Goal: Check status: Check status

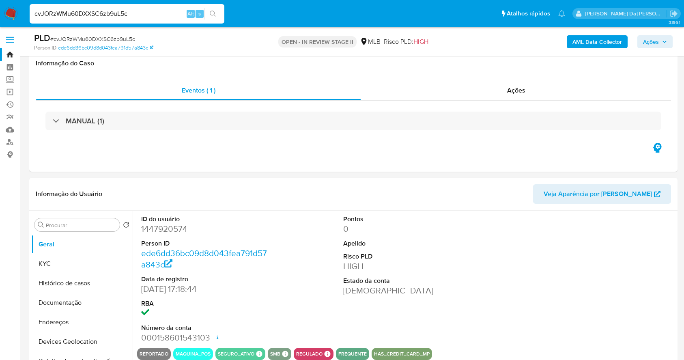
select select "10"
click at [168, 15] on input "cvJORzWMu60DXXSC6zb9uL5c" at bounding box center [127, 14] width 195 height 11
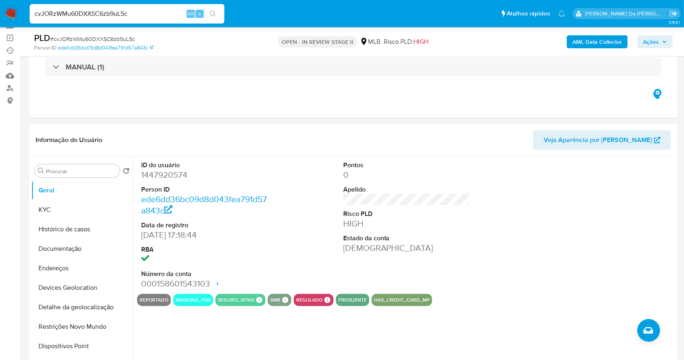
click at [168, 15] on input "cvJORzWMu60DXXSC6zb9uL5c" at bounding box center [127, 14] width 195 height 11
type input "pj6UDKeVmgUqTLNh6BbQQXfP"
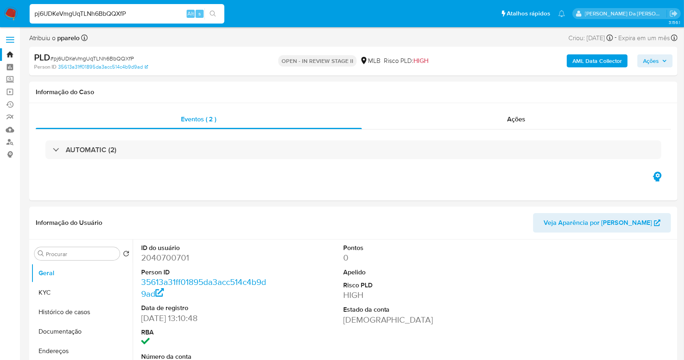
select select "10"
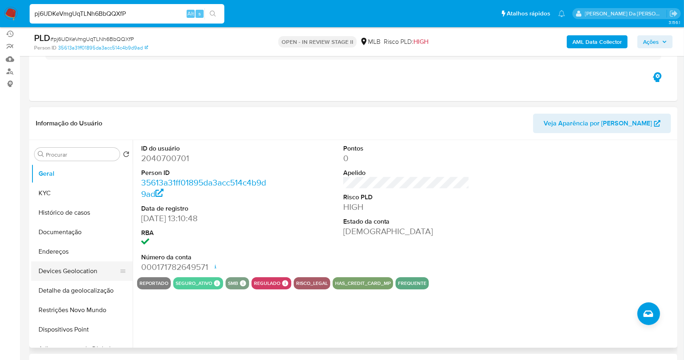
scroll to position [108, 0]
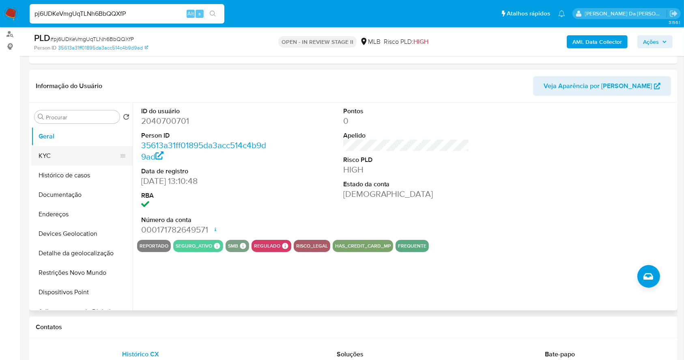
click at [70, 156] on button "KYC" at bounding box center [78, 155] width 95 height 19
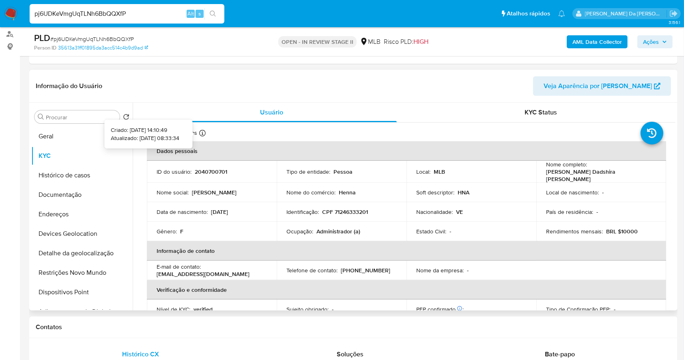
click at [205, 133] on icon at bounding box center [202, 133] width 6 height 6
click at [69, 137] on button "Geral" at bounding box center [78, 136] width 95 height 19
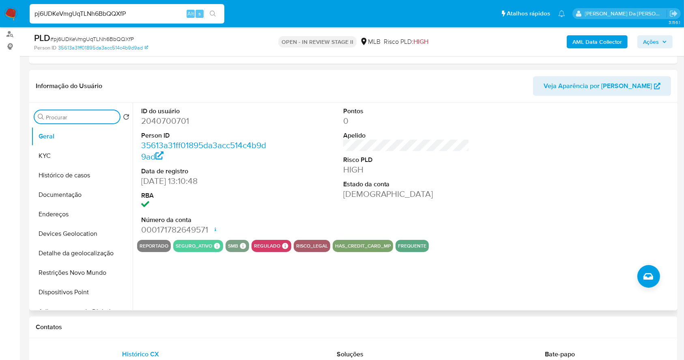
click at [97, 118] on input "Procurar" at bounding box center [81, 117] width 71 height 7
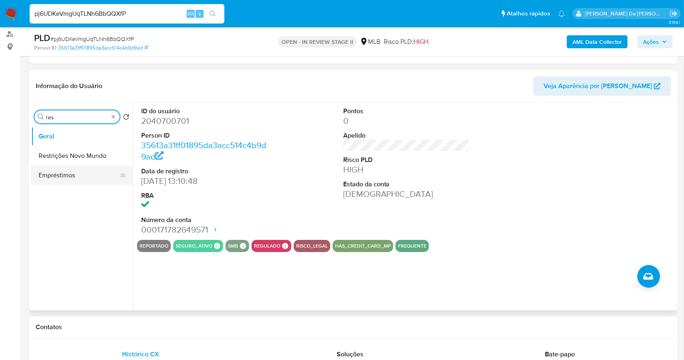
type input "res"
click at [97, 157] on button "Restrições Novo Mundo" at bounding box center [81, 155] width 101 height 19
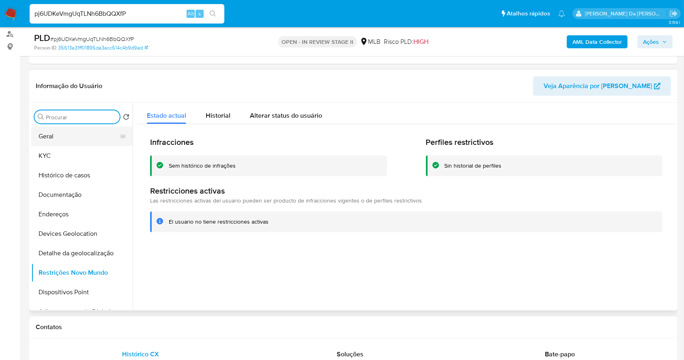
click at [83, 135] on button "Geral" at bounding box center [78, 136] width 95 height 19
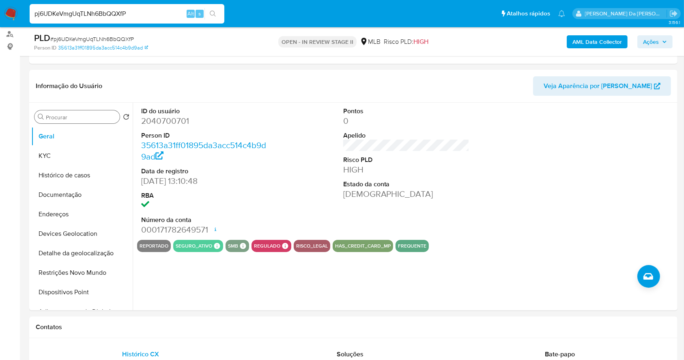
click at [143, 15] on input "pj6UDKeVmgUqTLNh6BbQQXfP" at bounding box center [127, 14] width 195 height 11
paste input "1Bxy1LHNlZNtqI9aqwwCCVJO"
type input "1Bxy1LHNlZNtqI9aqwwCCVJO"
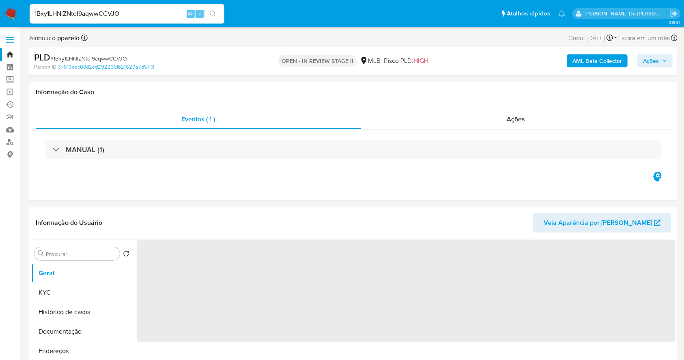
select select "10"
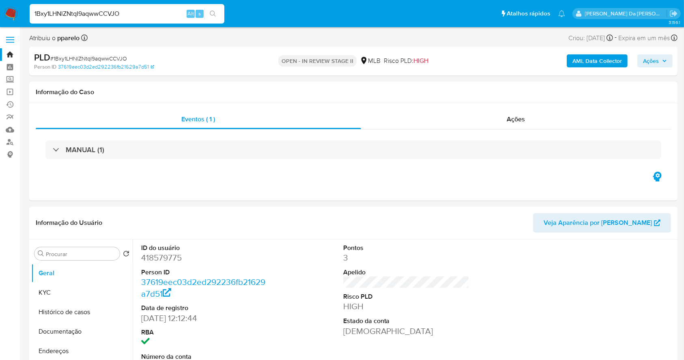
click at [149, 18] on input "1Bxy1LHNlZNtqI9aqwwCCVJO" at bounding box center [127, 14] width 195 height 11
paste input "DutRUbt1M9SJpvxCFHk8YLQP"
type input "DutRUbt1M9SJpvxCFHk8YLQP"
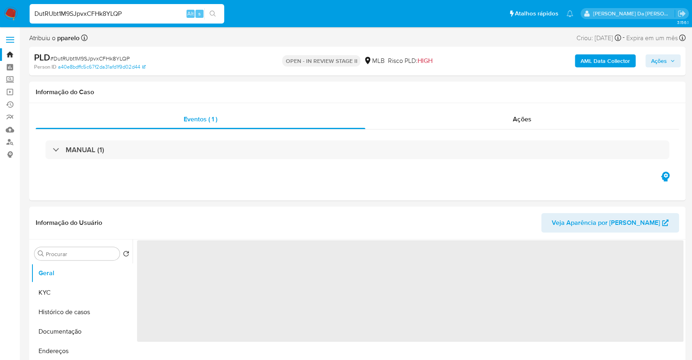
select select "10"
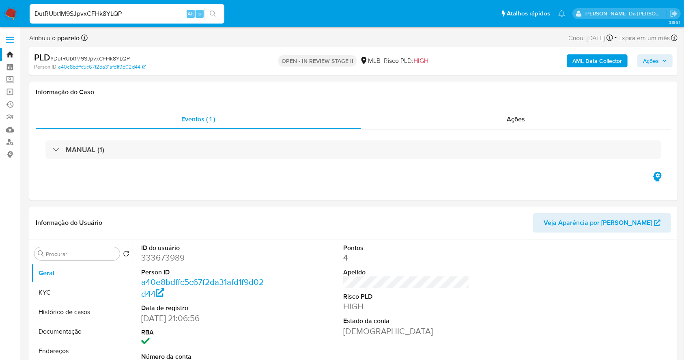
scroll to position [186, 0]
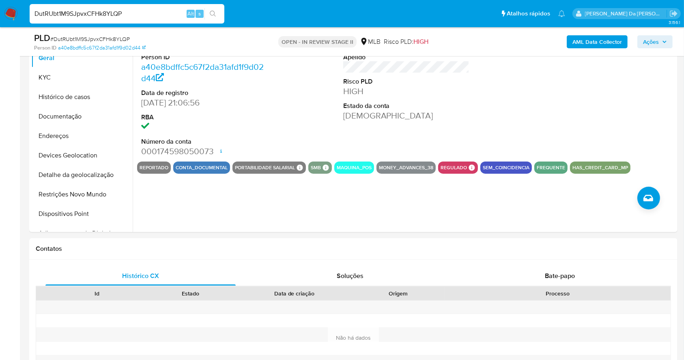
click at [155, 21] on div "DutRUbt1M9SJpvxCFHk8YLQP Alt s" at bounding box center [127, 13] width 195 height 19
click at [157, 17] on input "DutRUbt1M9SJpvxCFHk8YLQP" at bounding box center [127, 14] width 195 height 11
click at [158, 17] on input "DutRUbt1M9SJpvxCFHk8YLQP" at bounding box center [127, 14] width 195 height 11
paste input "EQX4MWREkPurmSHDHyDQQoOy"
type input "EQX4MWREkPurmSHDHyDQQoOy"
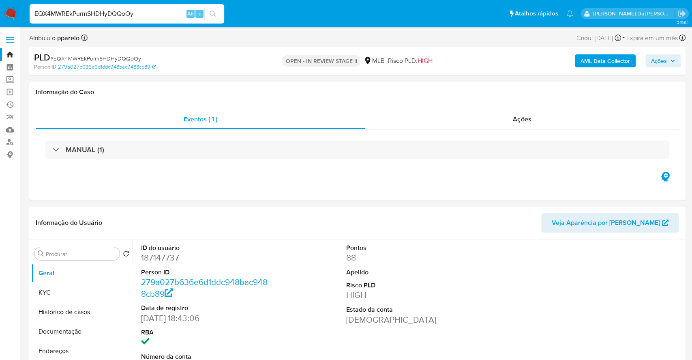
select select "10"
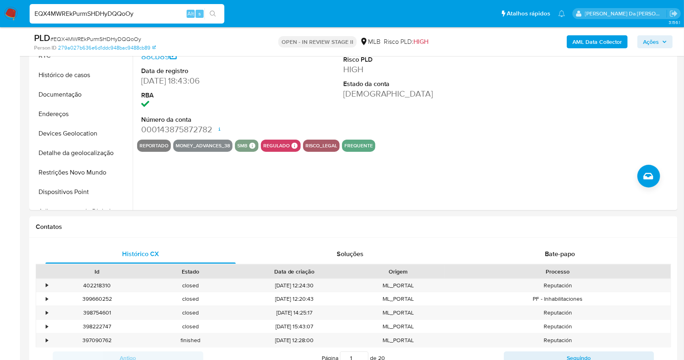
scroll to position [36, 0]
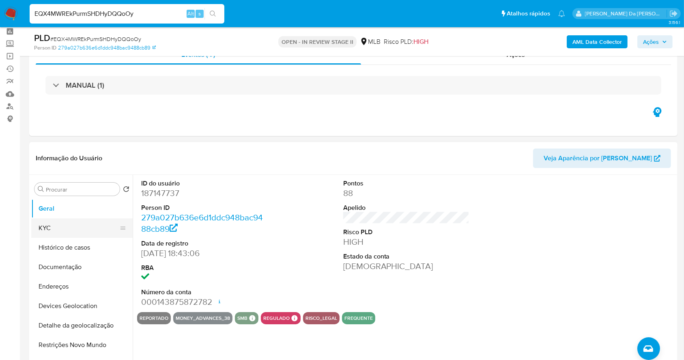
click at [93, 225] on button "KYC" at bounding box center [78, 227] width 95 height 19
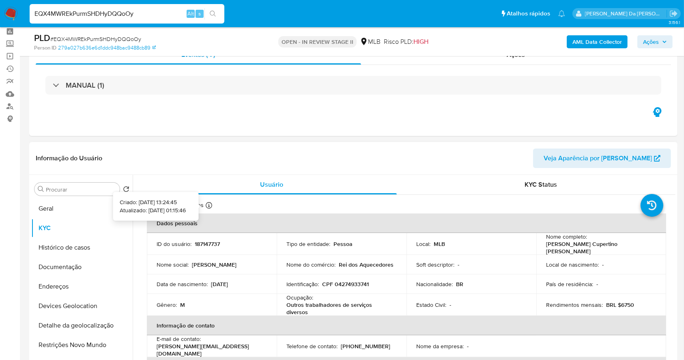
click at [208, 203] on icon at bounding box center [209, 205] width 6 height 6
click at [149, 11] on input "EQX4MWREkPurmSHDHyDQQoOy" at bounding box center [127, 14] width 195 height 11
paste input "vyhfLdyFNm8SOmChkyh6AR2U"
type input "vyhfLdyFNm8SOmChkyh6AR2U"
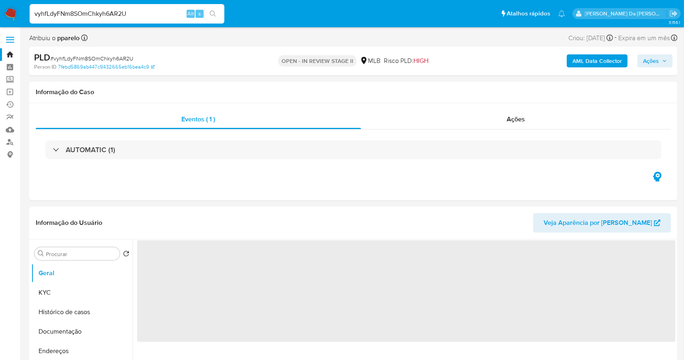
select select "10"
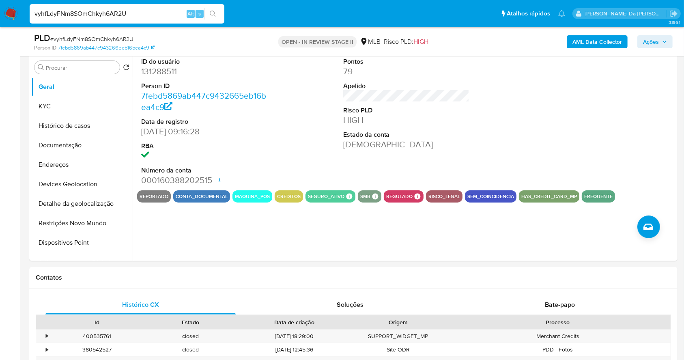
scroll to position [54, 0]
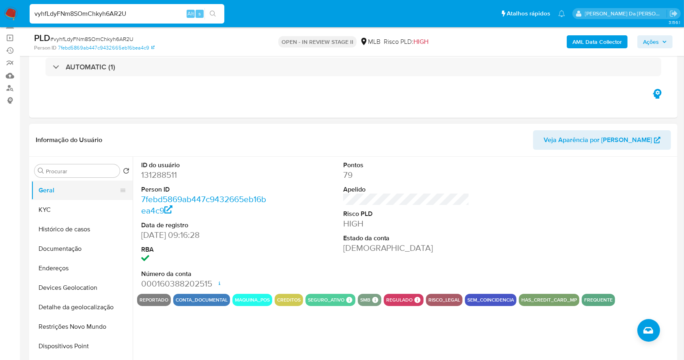
click at [98, 181] on button "Geral" at bounding box center [78, 189] width 95 height 19
click at [72, 215] on button "KYC" at bounding box center [78, 209] width 95 height 19
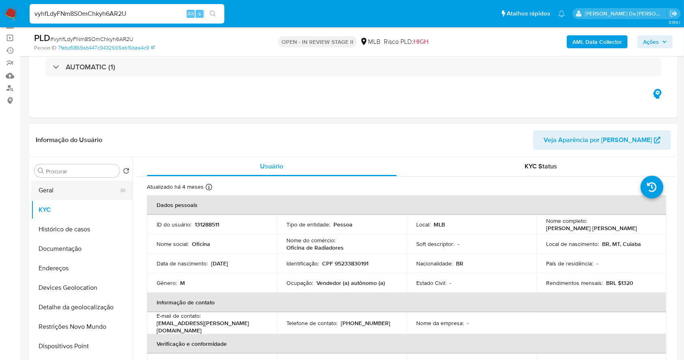
click at [88, 196] on button "Geral" at bounding box center [78, 189] width 95 height 19
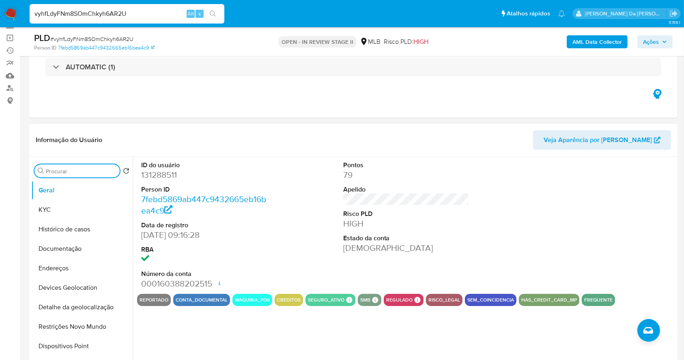
click at [81, 169] on input "Procurar" at bounding box center [81, 171] width 71 height 7
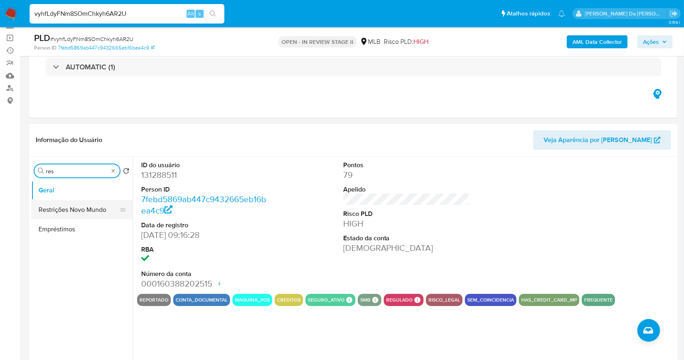
type input "res"
click at [80, 209] on button "Restrições Novo Mundo" at bounding box center [78, 209] width 95 height 19
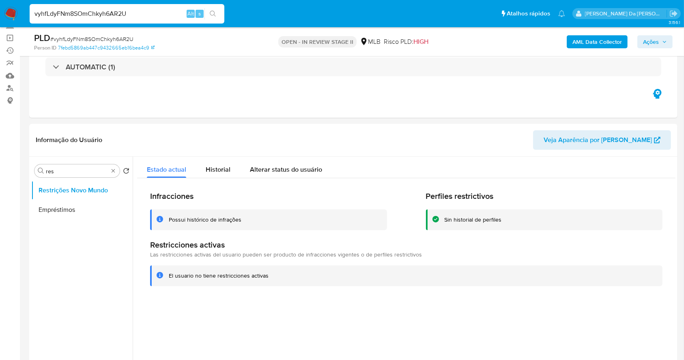
click at [169, 15] on input "vyhfLdyFNm8SOmChkyh6AR2U" at bounding box center [127, 14] width 195 height 11
paste input "ALotXYMEbtWvquBS39wvSf0Y"
type input "ALotXYMEbtWvquBS39wvSf0Y"
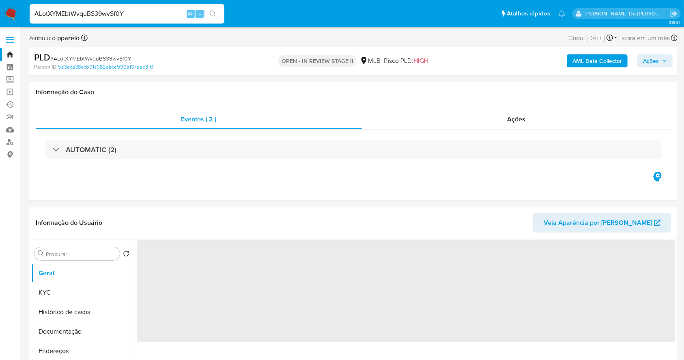
select select "10"
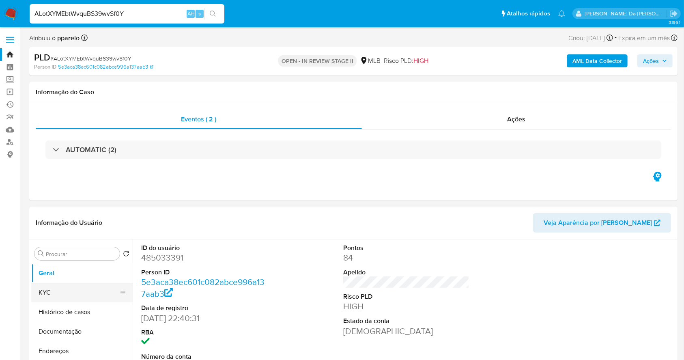
click at [75, 295] on button "KYC" at bounding box center [78, 292] width 95 height 19
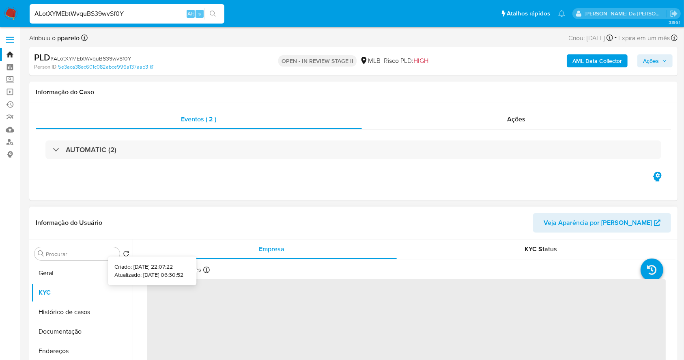
click at [203, 269] on icon at bounding box center [206, 269] width 6 height 6
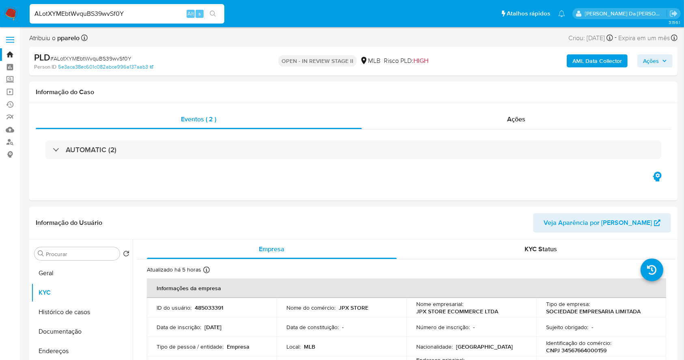
click at [153, 11] on input "ALotXYMEbtWvquBS39wvSf0Y" at bounding box center [127, 14] width 195 height 11
click at [51, 292] on button "KYC" at bounding box center [78, 292] width 95 height 19
click at [210, 273] on div "Atualizado há 5 horas Criado: [DATE] 22:07:22 Atualizado: [DATE] 06:30:52" at bounding box center [190, 271] width 87 height 11
click at [210, 272] on div "Atualizado há 5 horas Criado: [DATE] 22:07:22 Atualizado: [DATE] 06:30:52" at bounding box center [190, 271] width 87 height 11
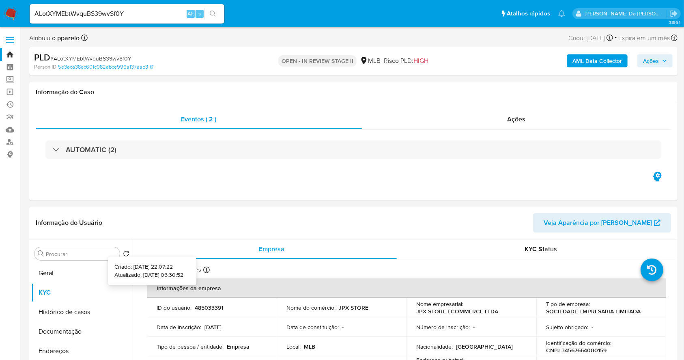
click at [206, 269] on icon at bounding box center [206, 269] width 6 height 6
click at [57, 274] on button "Geral" at bounding box center [78, 272] width 95 height 19
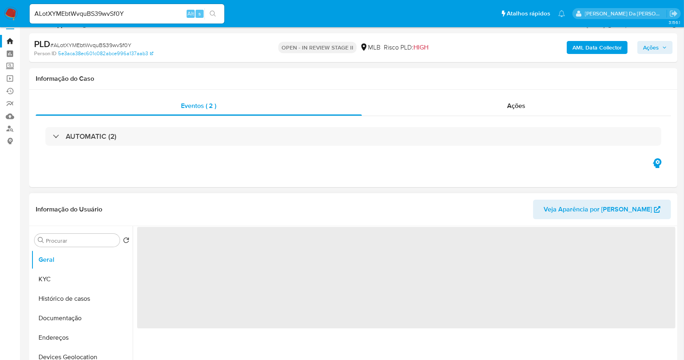
scroll to position [54, 0]
